Goal: Task Accomplishment & Management: Manage account settings

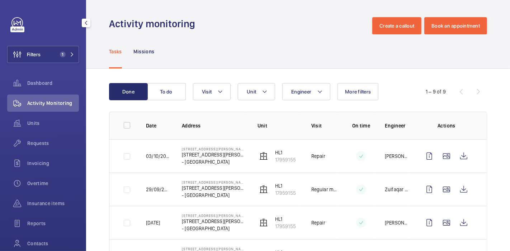
click at [52, 53] on button "Filters 1" at bounding box center [43, 54] width 72 height 17
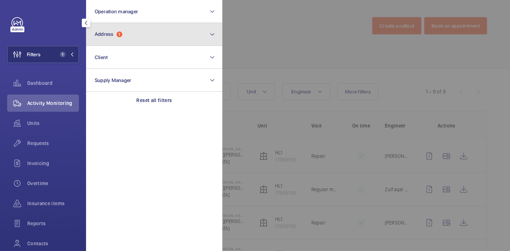
click at [121, 33] on span "1" at bounding box center [120, 35] width 6 height 6
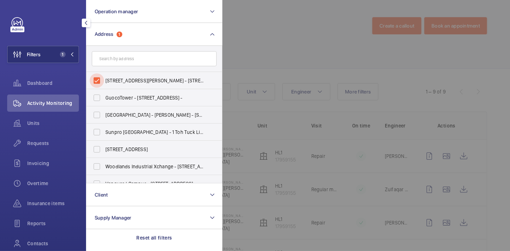
click at [97, 81] on input "[STREET_ADDRESS][PERSON_NAME] - [STREET_ADDRESS][PERSON_NAME] -" at bounding box center [97, 80] width 14 height 14
checkbox input "false"
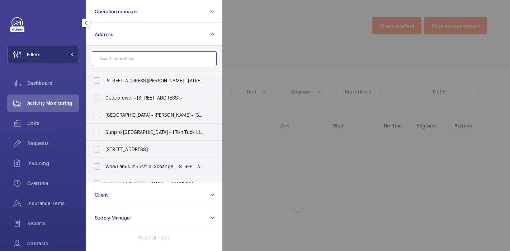
click at [132, 63] on input "text" at bounding box center [154, 58] width 125 height 15
type input "t"
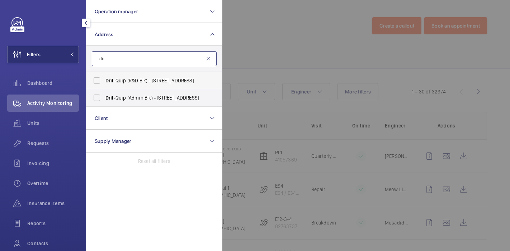
type input "dril"
click at [133, 80] on span "Dril -Quip (R&D Blk) - [STREET_ADDRESS]" at bounding box center [154, 80] width 99 height 7
click at [104, 80] on input "Dril -Quip (R&D Blk) - [STREET_ADDRESS]" at bounding box center [97, 80] width 14 height 14
checkbox input "true"
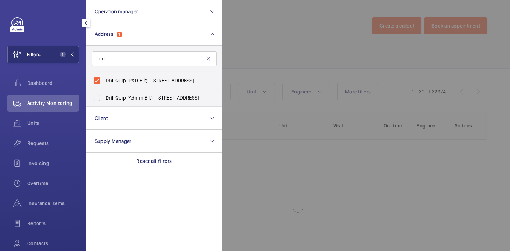
click at [232, 60] on div at bounding box center [477, 125] width 510 height 251
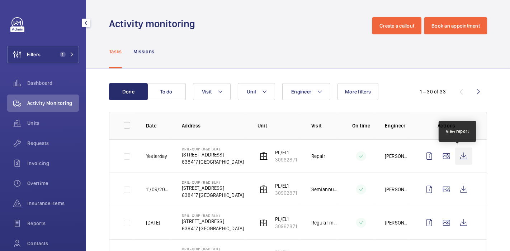
click at [458, 161] on wm-front-icon-button at bounding box center [463, 156] width 17 height 17
